Goal: Navigation & Orientation: Find specific page/section

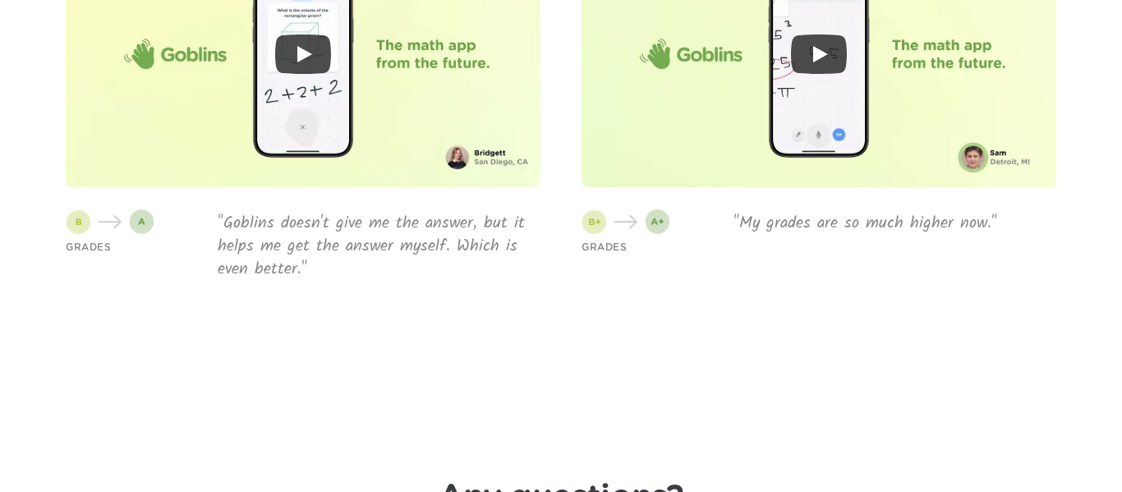
scroll to position [5934, 0]
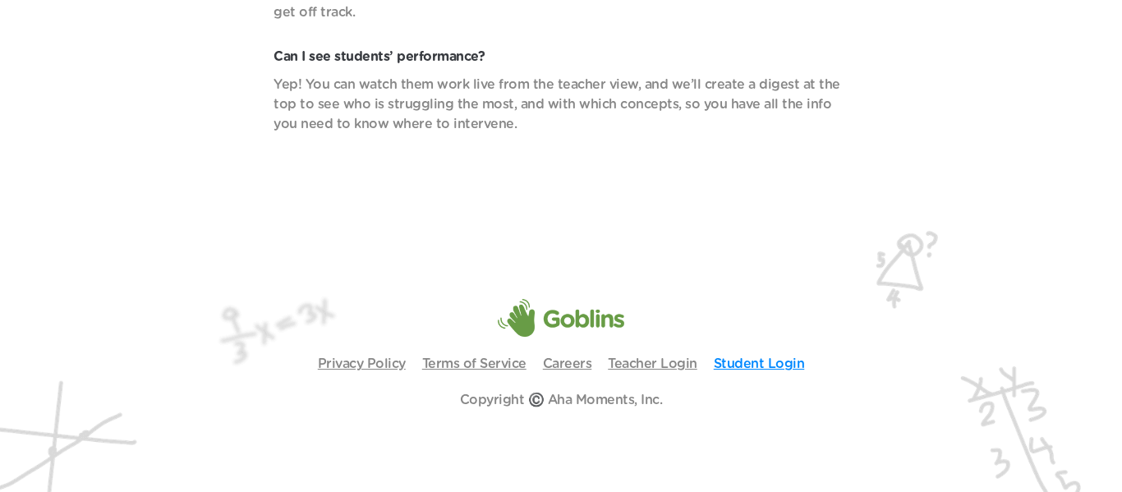
click at [743, 365] on link "Student Login" at bounding box center [759, 363] width 91 height 13
